Goal: Information Seeking & Learning: Learn about a topic

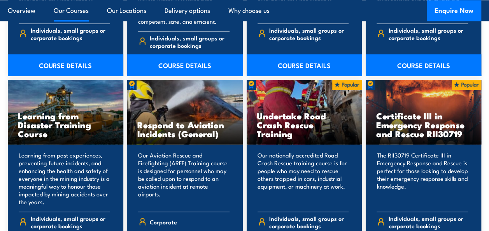
scroll to position [771, 0]
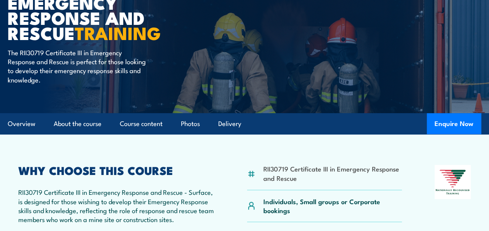
scroll to position [125, 0]
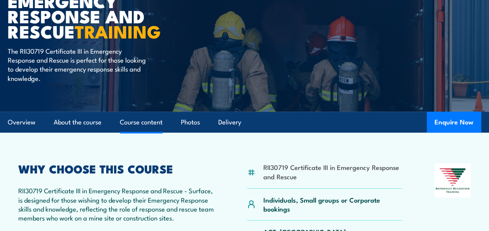
click at [140, 119] on link "Course content" at bounding box center [141, 122] width 43 height 21
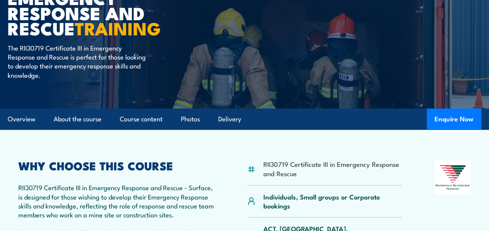
scroll to position [125, 0]
